Goal: Obtain resource: Download file/media

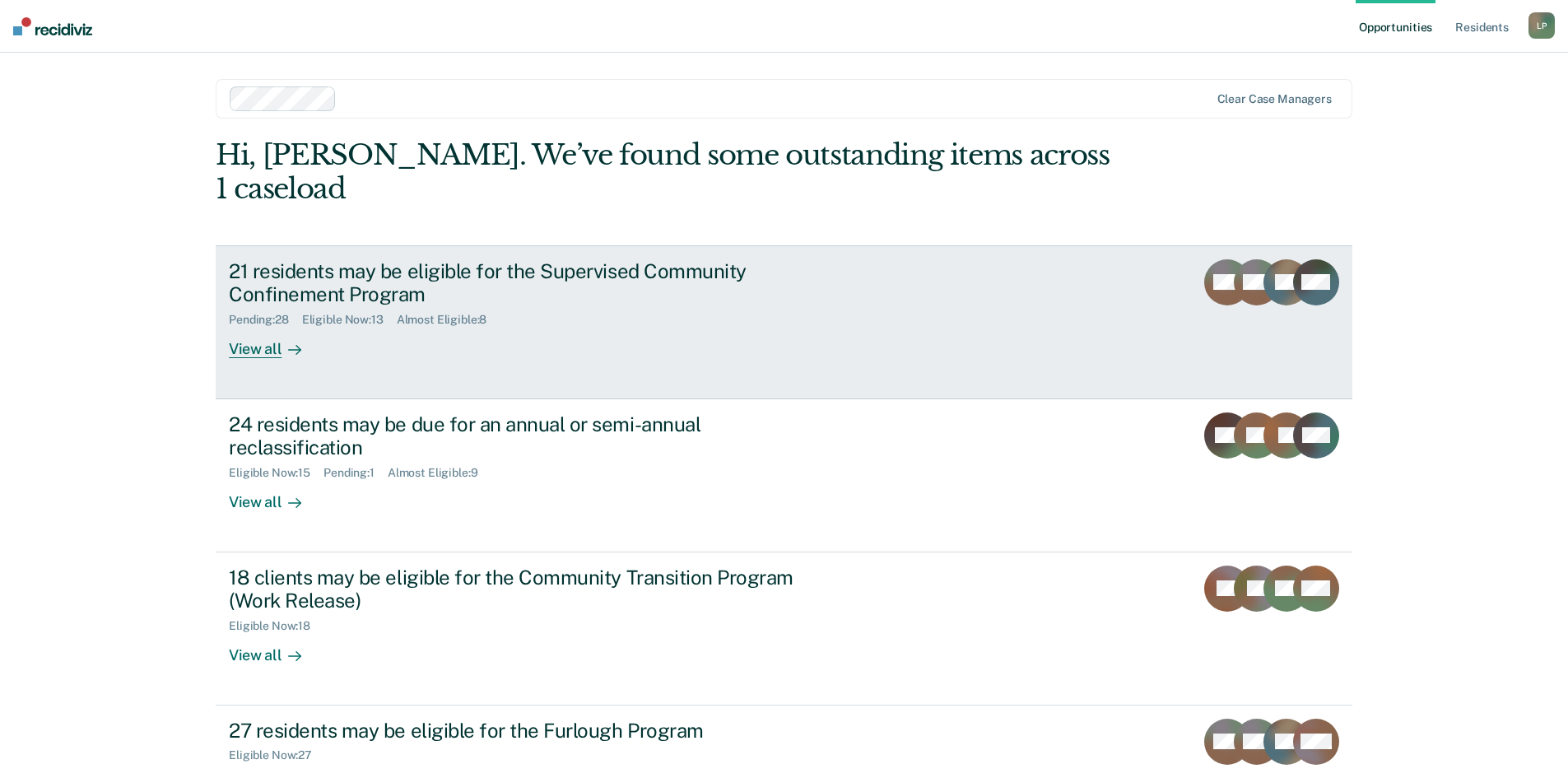
click at [260, 327] on div "View all" at bounding box center [275, 343] width 92 height 32
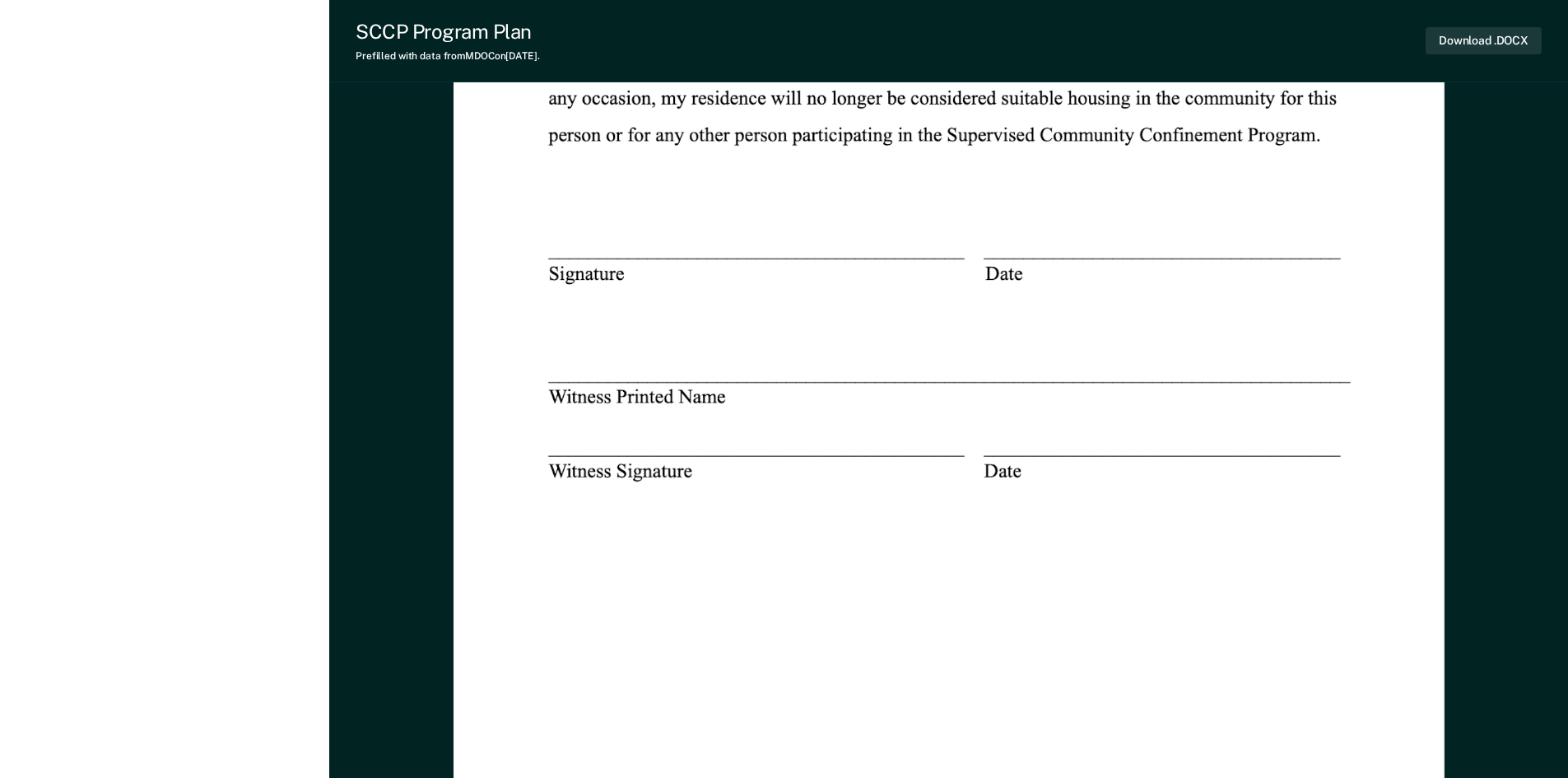
scroll to position [5681, 0]
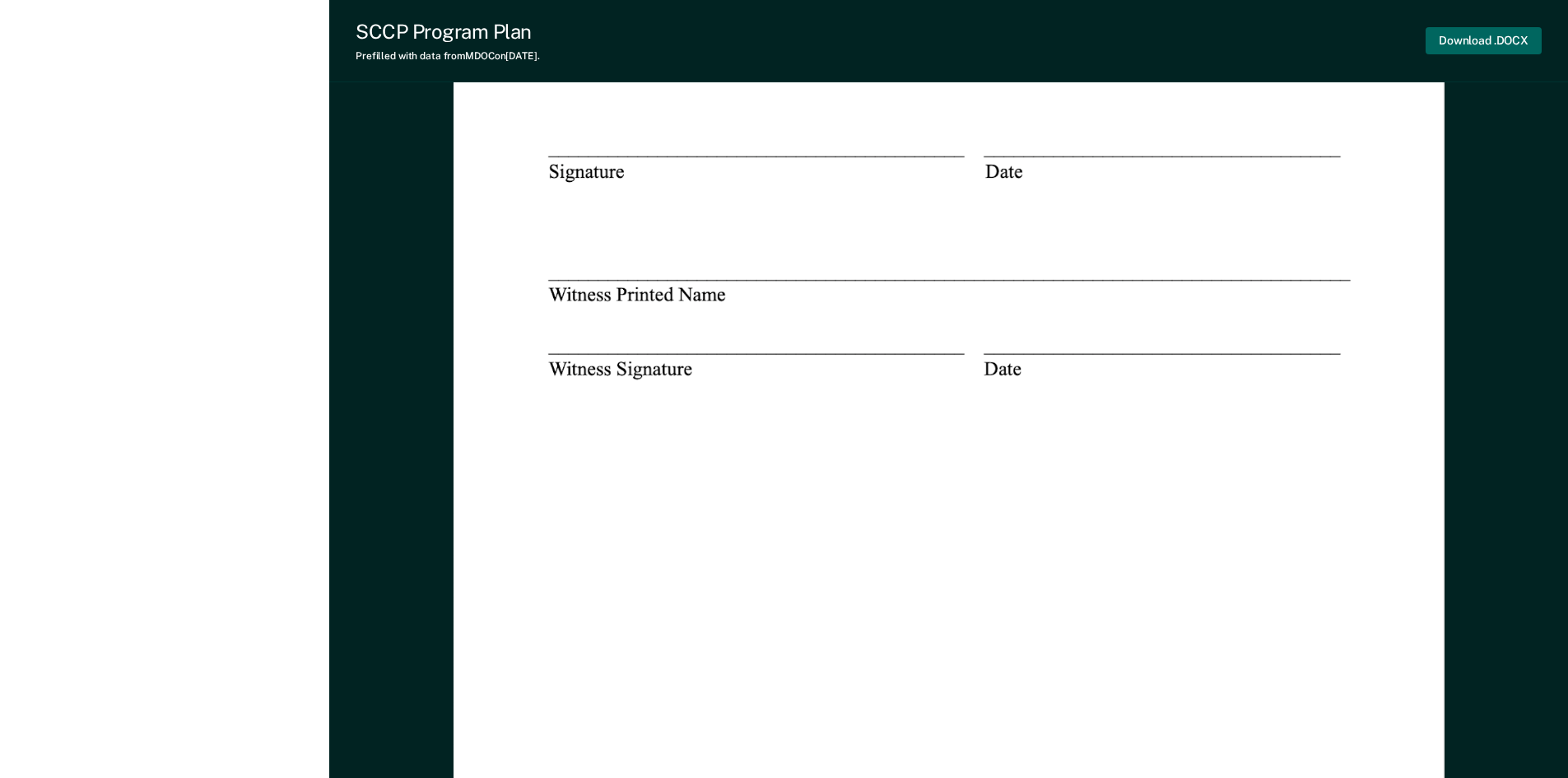
click at [1472, 38] on button "Download .DOCX" at bounding box center [1483, 41] width 116 height 27
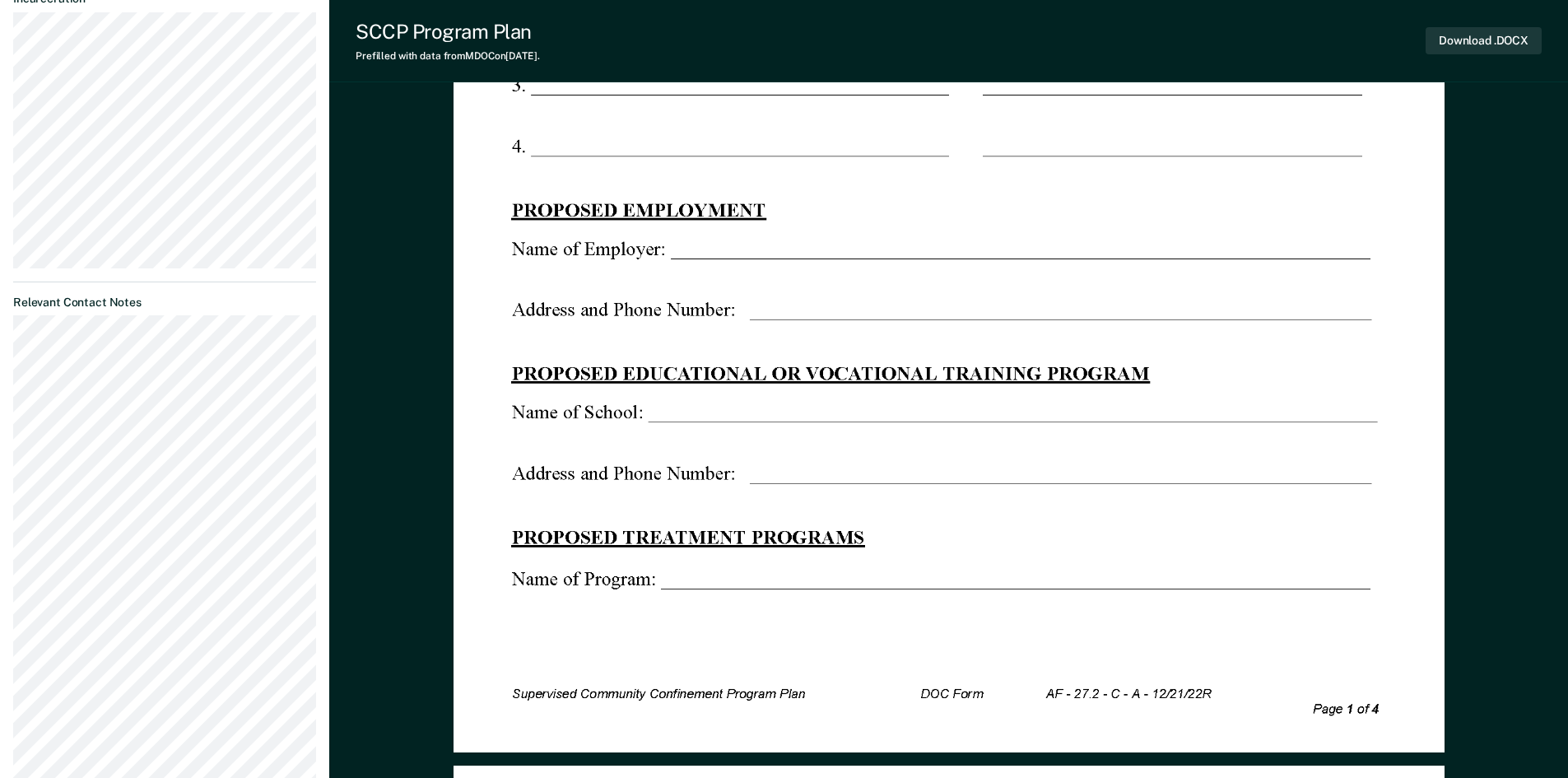
scroll to position [0, 0]
